Goal: Task Accomplishment & Management: Manage account settings

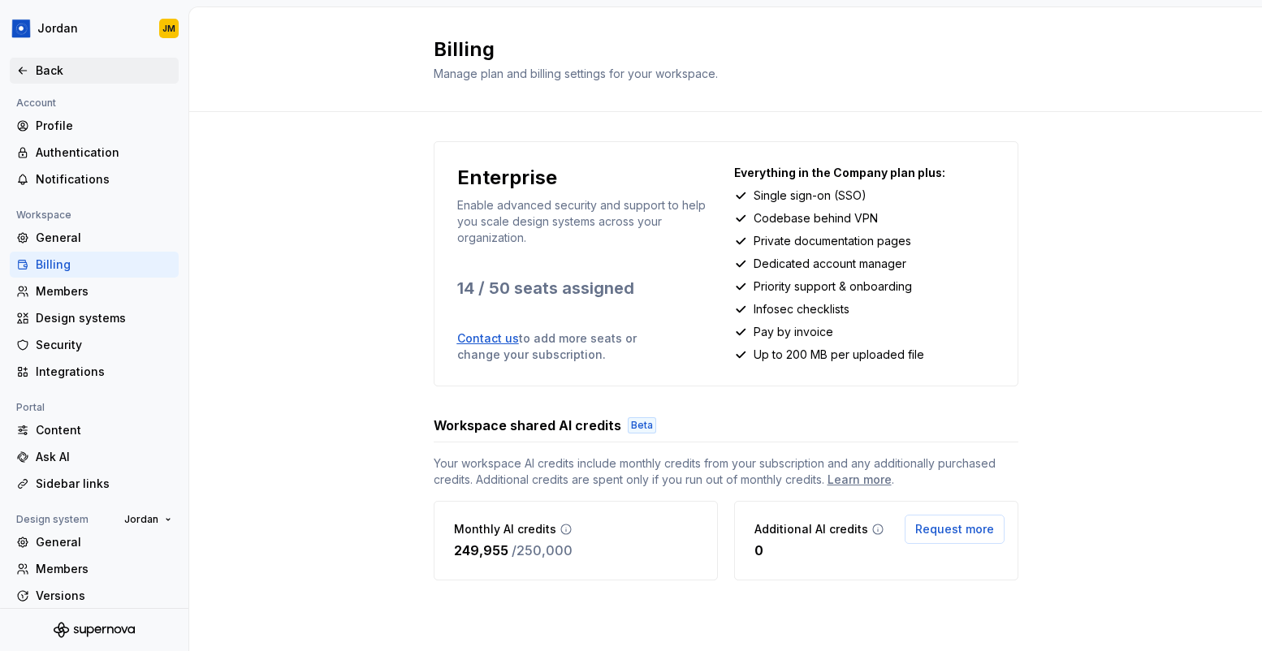
click at [76, 70] on div "Back" at bounding box center [104, 71] width 136 height 16
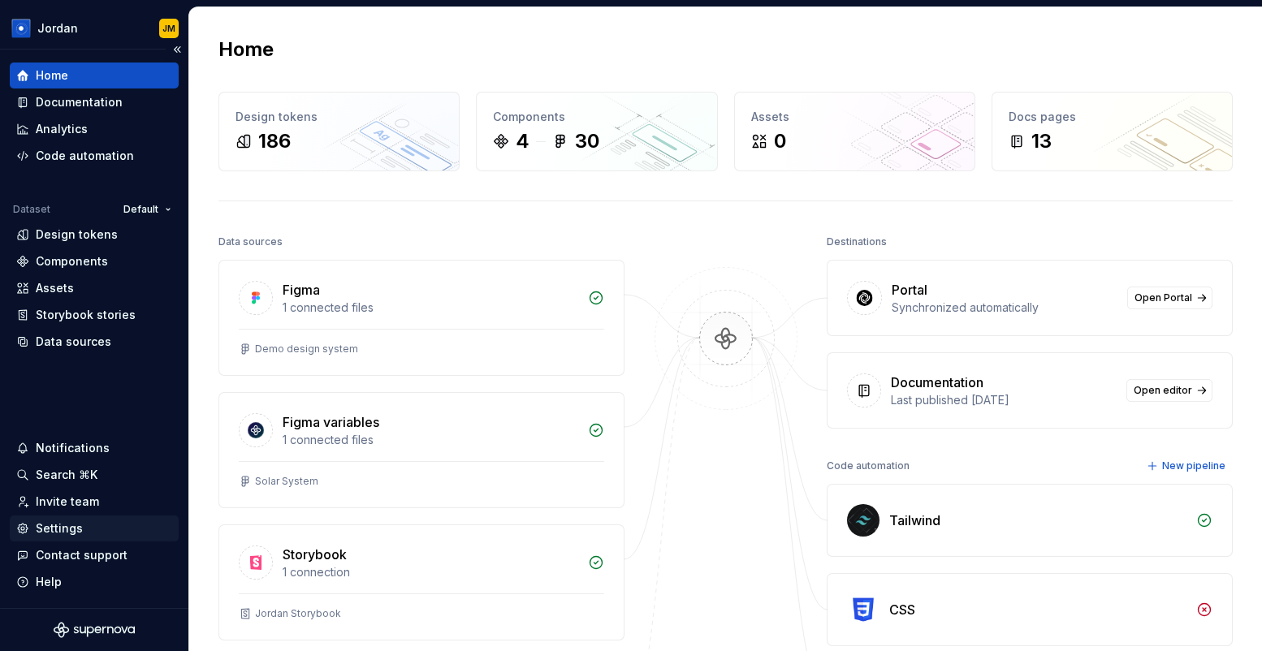
click at [71, 531] on div "Settings" at bounding box center [59, 528] width 47 height 16
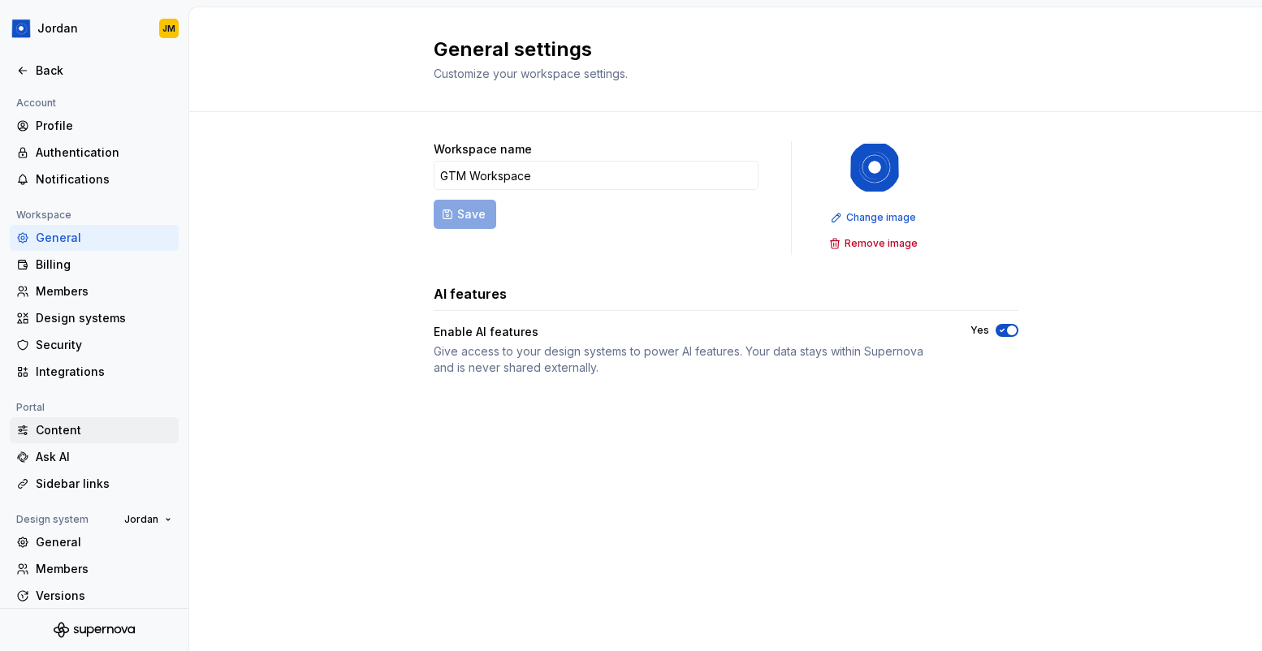
click at [76, 432] on div "Content" at bounding box center [104, 430] width 136 height 16
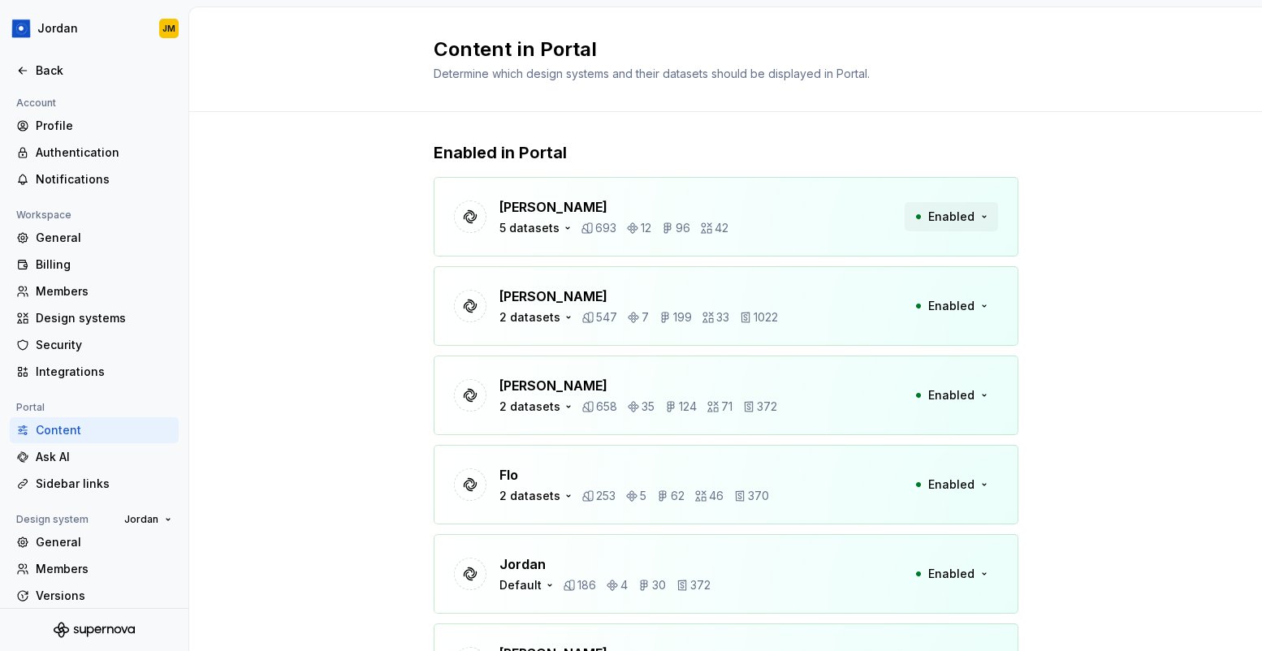
click at [961, 218] on span "Enabled" at bounding box center [951, 217] width 46 height 16
click at [729, 185] on div "[PERSON_NAME] 5 datasets 693 12 96 42 Enabled" at bounding box center [726, 217] width 585 height 80
click at [561, 227] on icon "button" at bounding box center [567, 228] width 13 height 13
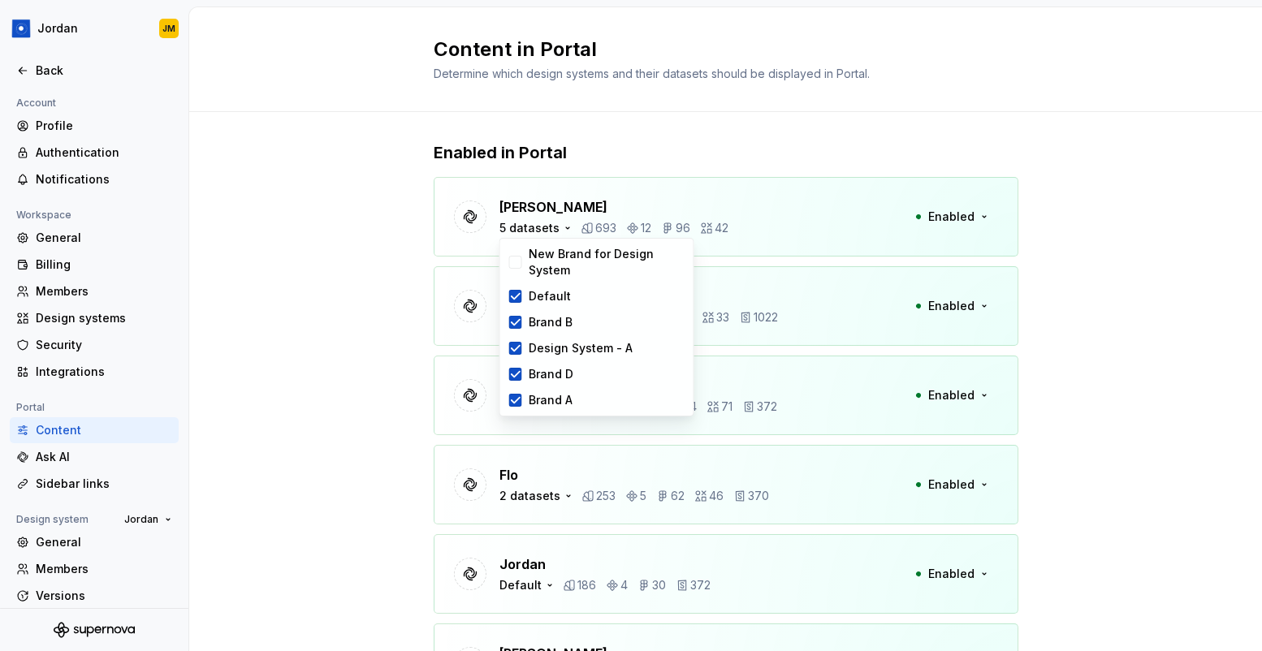
click at [386, 268] on div "Enabled in Portal [PERSON_NAME] 5 datasets 693 12 96 42 Enabled [PERSON_NAME] 2…" at bounding box center [725, 438] width 1073 height 653
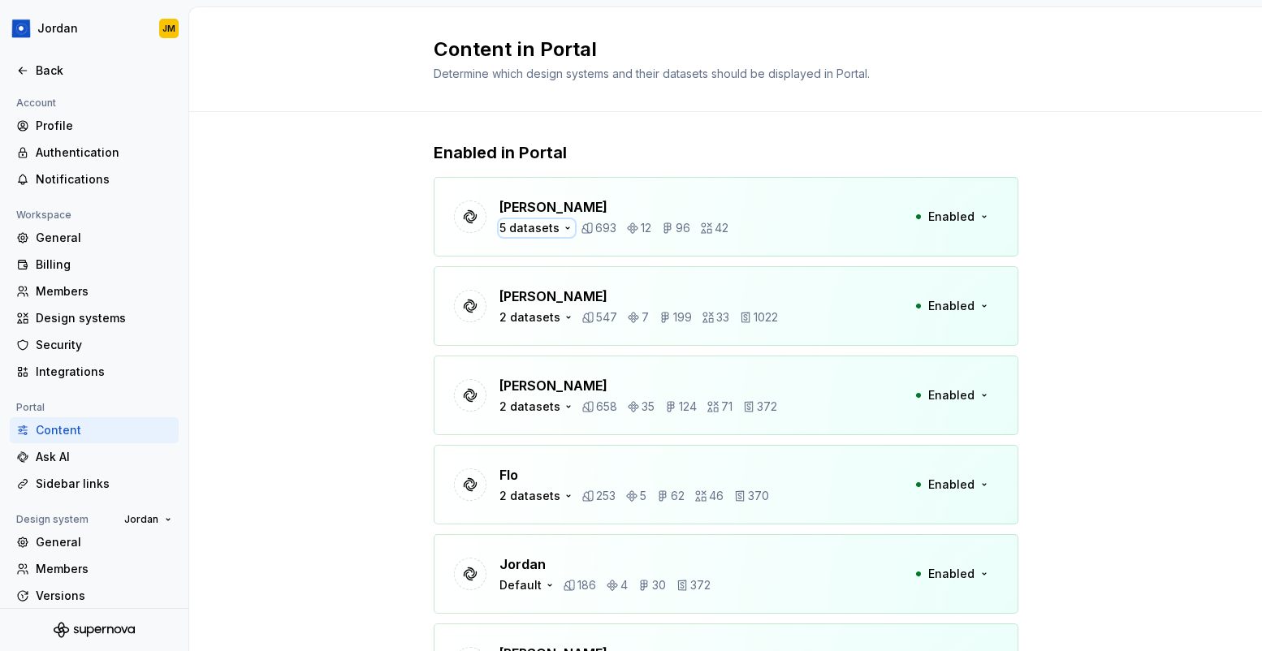
scroll to position [114, 0]
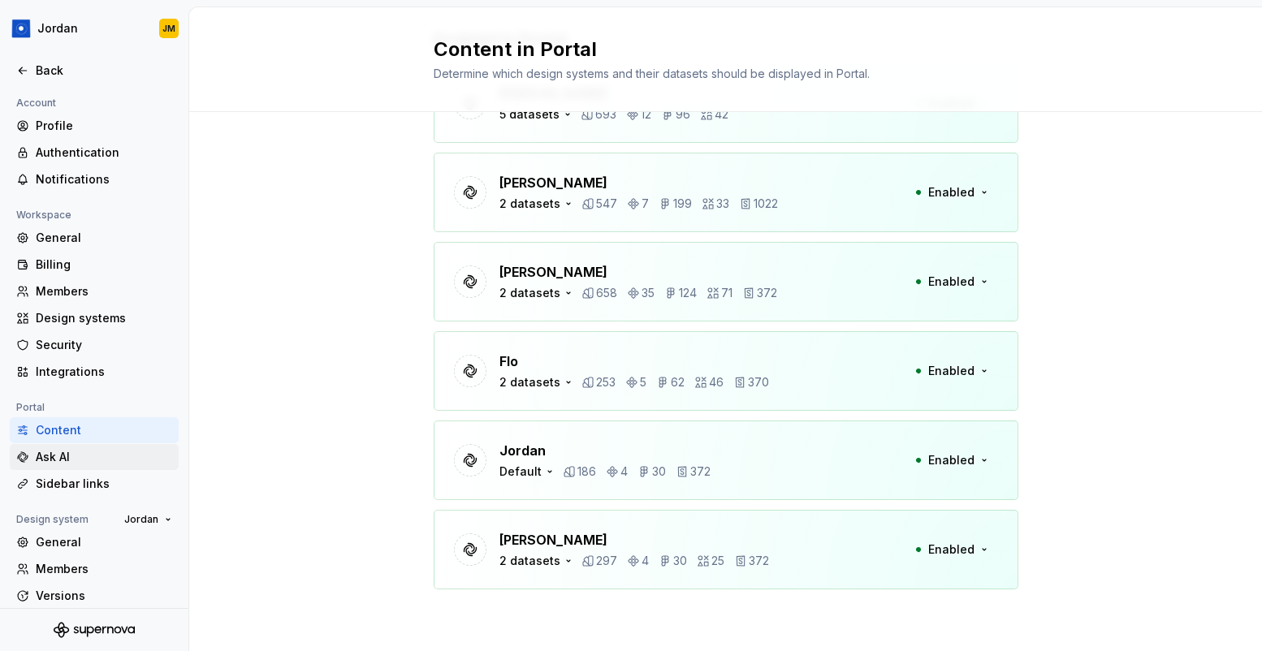
click at [50, 460] on div "Ask AI" at bounding box center [104, 457] width 136 height 16
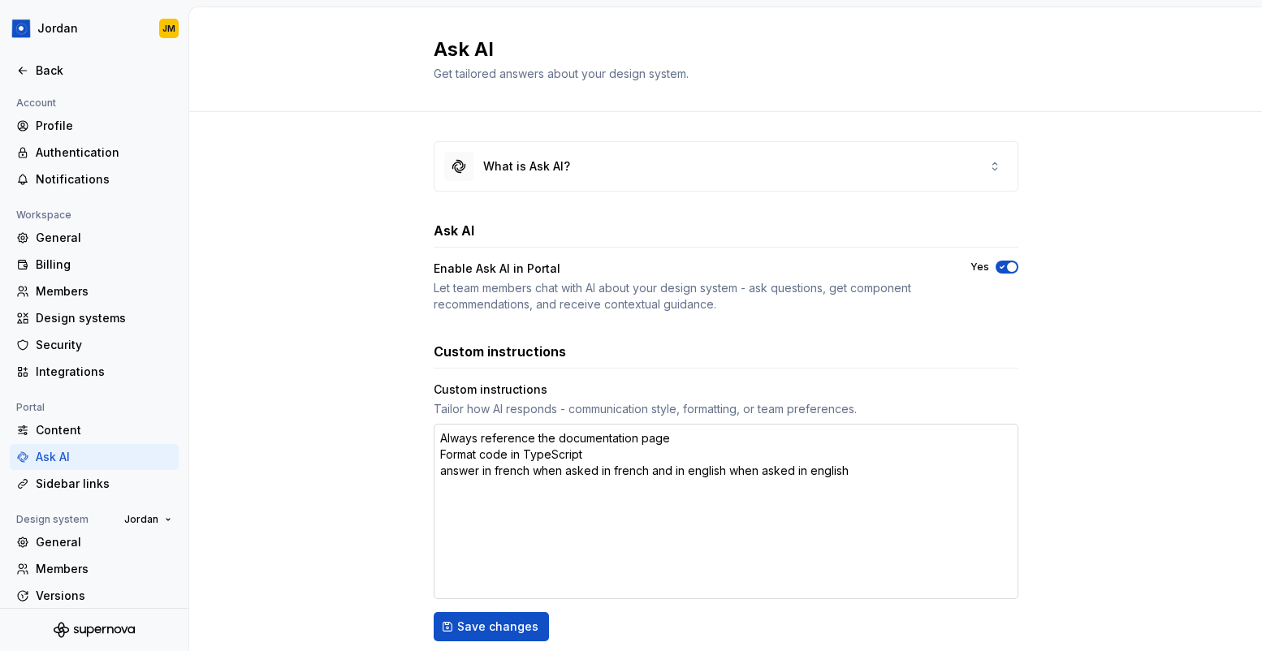
type textarea "*"
click at [97, 481] on div "Sidebar links" at bounding box center [104, 484] width 136 height 16
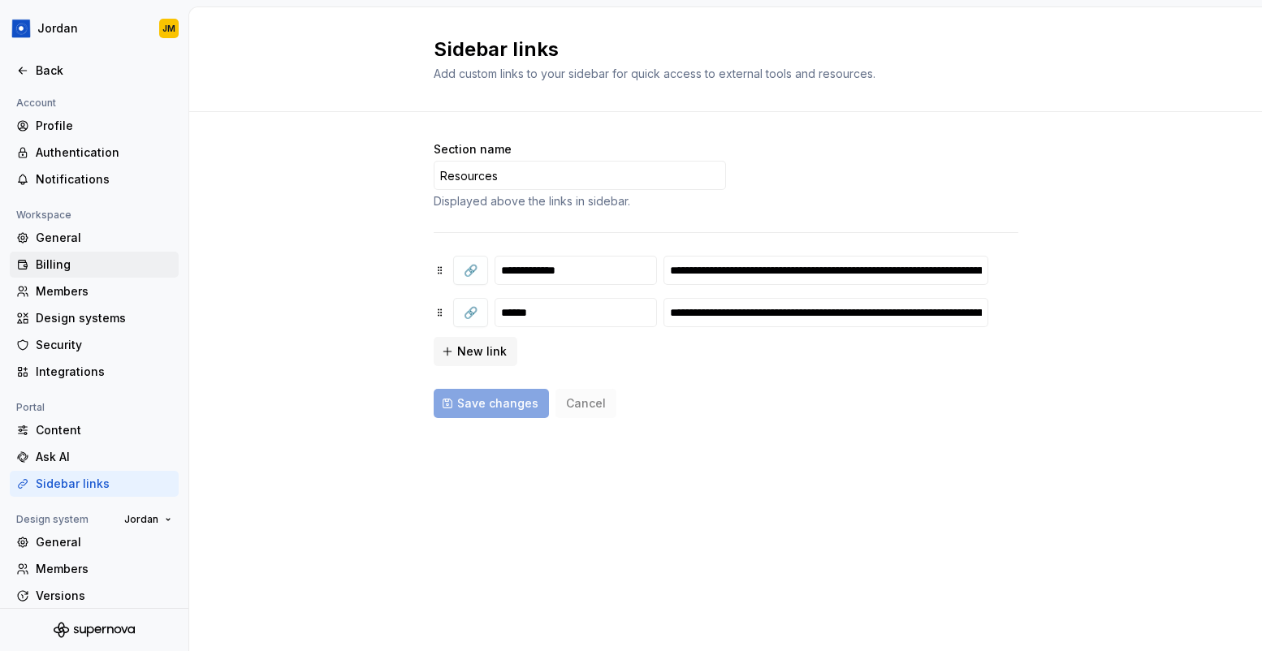
click at [76, 272] on div "Billing" at bounding box center [104, 265] width 136 height 16
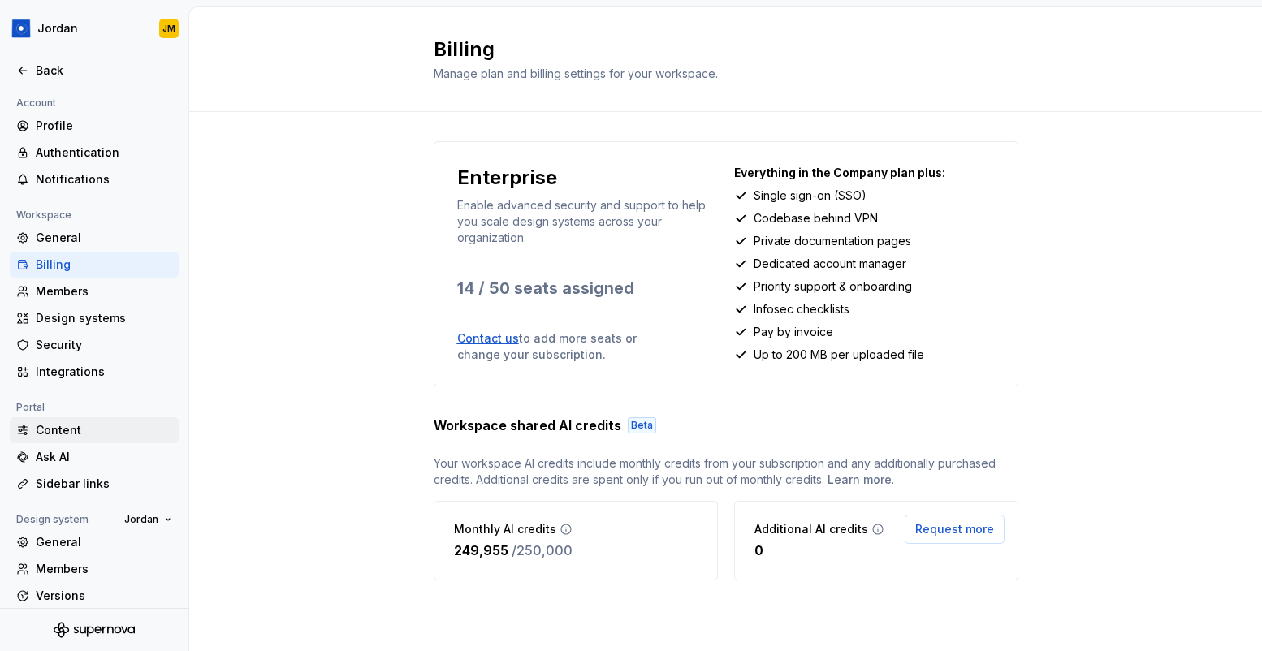
click at [71, 431] on div "Content" at bounding box center [104, 430] width 136 height 16
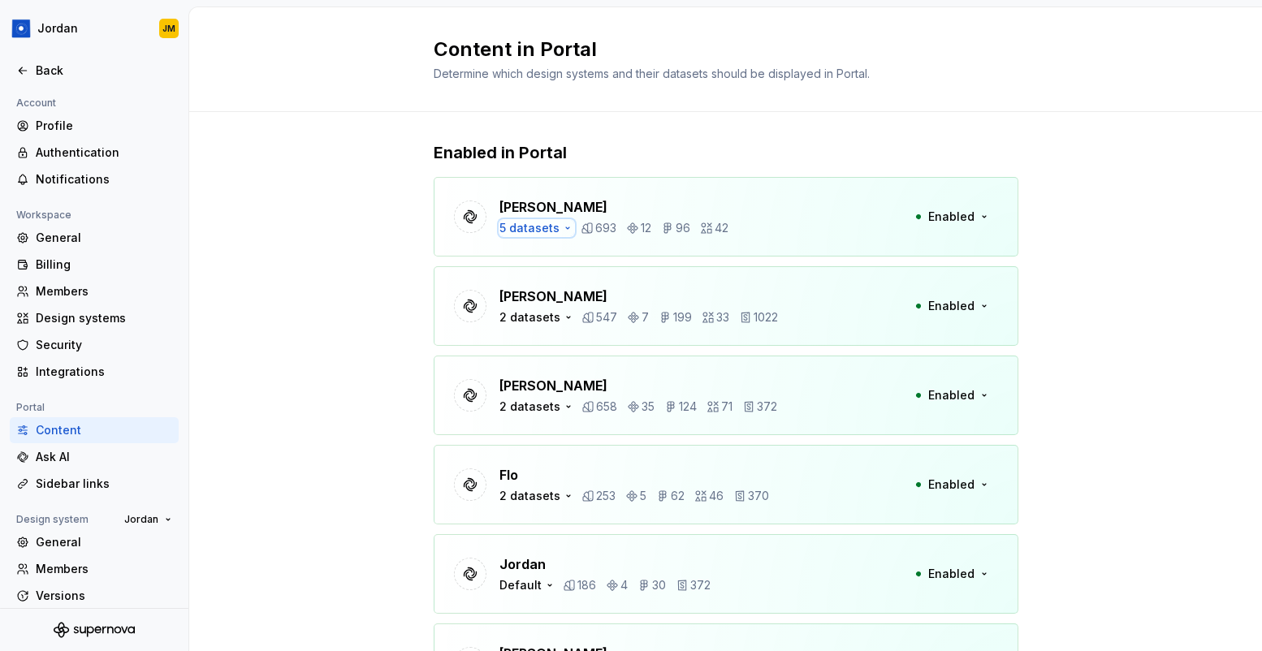
click at [561, 227] on icon "button" at bounding box center [567, 228] width 13 height 13
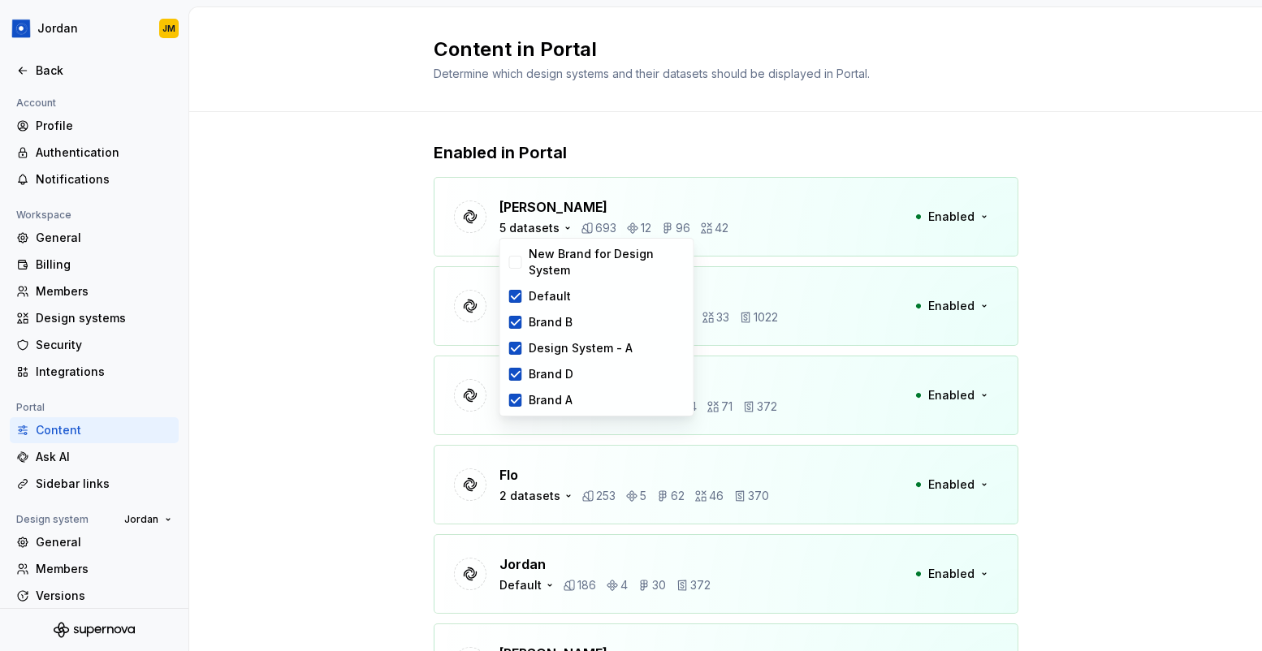
click at [362, 261] on div "Enabled in Portal [PERSON_NAME] 5 datasets 693 12 96 42 Enabled [PERSON_NAME] 2…" at bounding box center [725, 438] width 1073 height 653
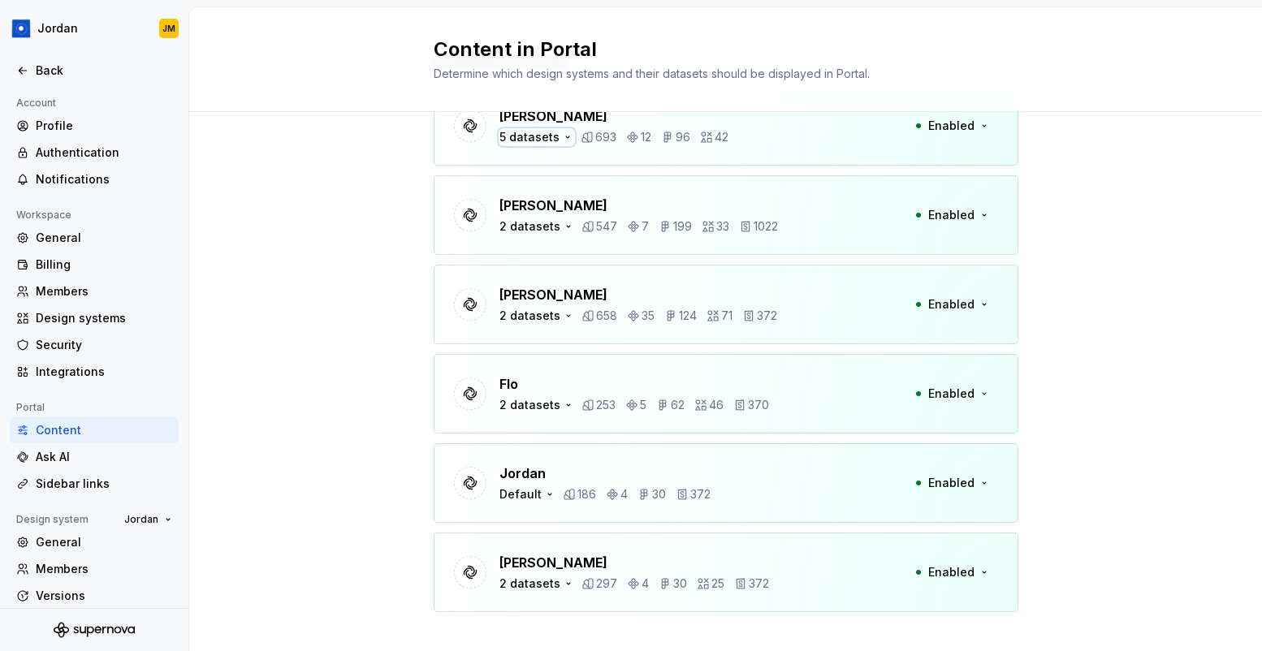
scroll to position [114, 0]
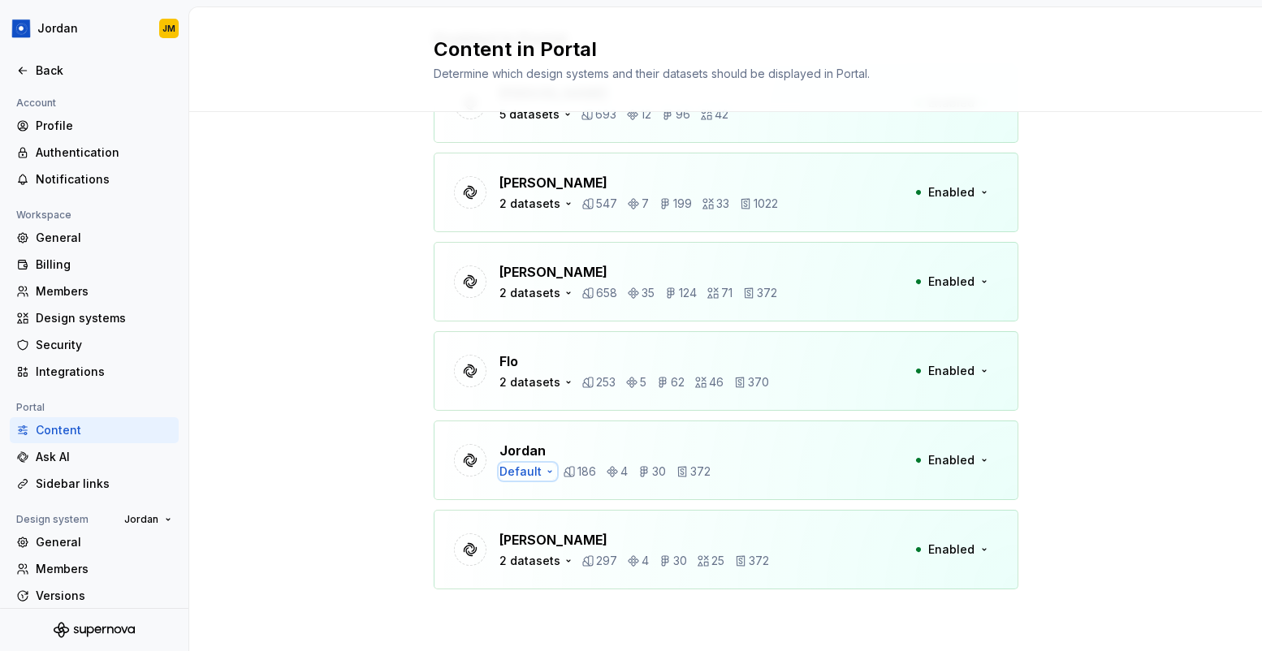
click at [544, 473] on icon "button" at bounding box center [549, 471] width 13 height 13
click at [417, 451] on div "Enabled in Portal [PERSON_NAME] 5 datasets 693 12 96 42 Enabled [PERSON_NAME] 2…" at bounding box center [725, 324] width 1073 height 653
click at [508, 472] on div "Default" at bounding box center [520, 472] width 42 height 16
click at [520, 522] on div at bounding box center [515, 523] width 13 height 13
click at [387, 443] on div "Enabled in Portal [PERSON_NAME] 5 datasets 693 12 96 42 Enabled [PERSON_NAME] 2…" at bounding box center [725, 324] width 1073 height 653
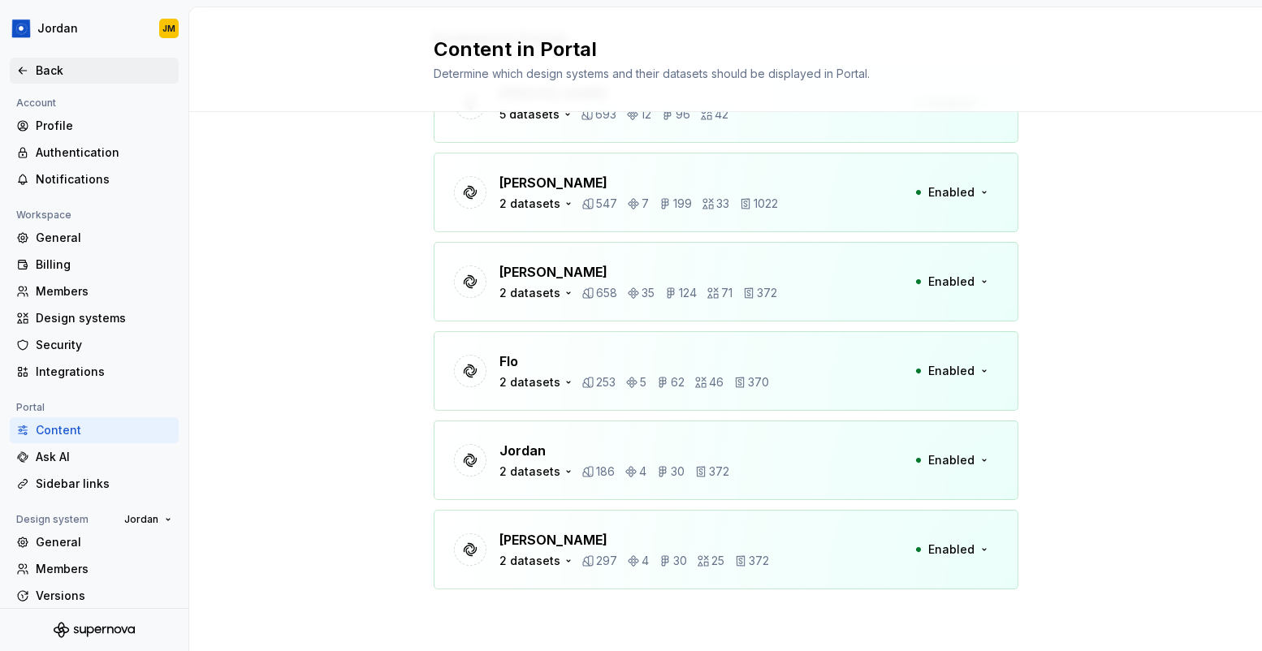
click at [58, 72] on div "Back" at bounding box center [104, 71] width 136 height 16
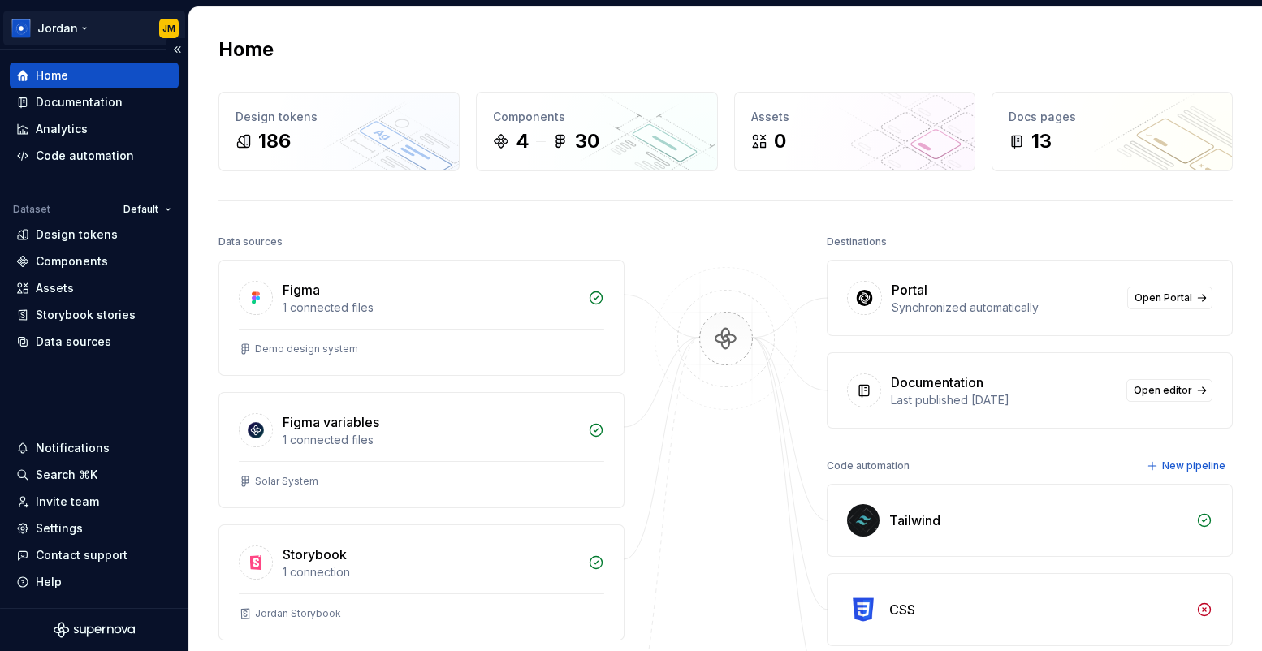
click at [120, 34] on html "[PERSON_NAME] Home Documentation Analytics Code automation Dataset Default Desi…" at bounding box center [631, 325] width 1262 height 651
